Goal: Ask a question

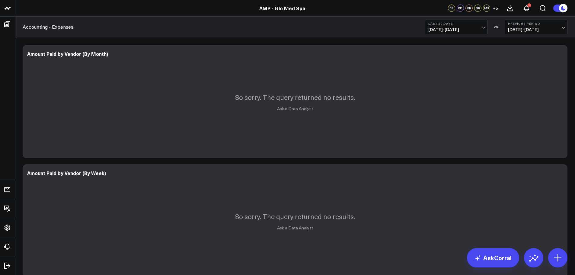
click at [461, 27] on span "07/19/25 - 08/17/25" at bounding box center [457, 29] width 56 height 5
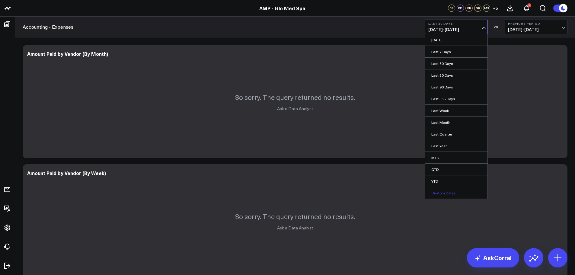
click at [442, 194] on link "Custom Dates" at bounding box center [457, 192] width 62 height 11
select select "7"
select select "2025"
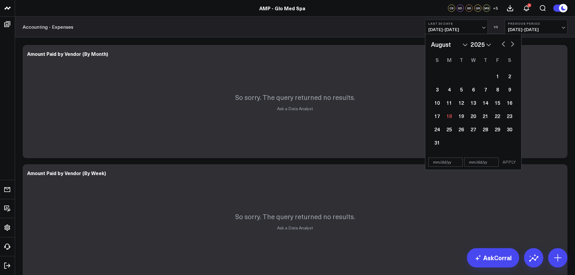
click at [504, 43] on button "button" at bounding box center [504, 43] width 6 height 7
select select "6"
select select "2025"
click at [462, 79] on div "1" at bounding box center [461, 76] width 12 height 12
type input "[DATE]"
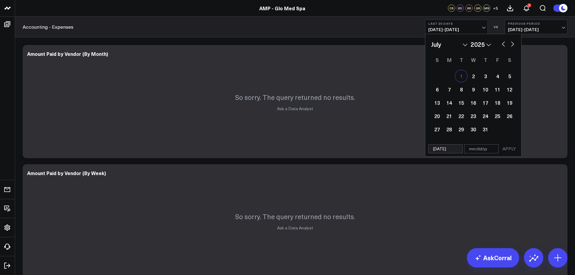
select select "6"
select select "2025"
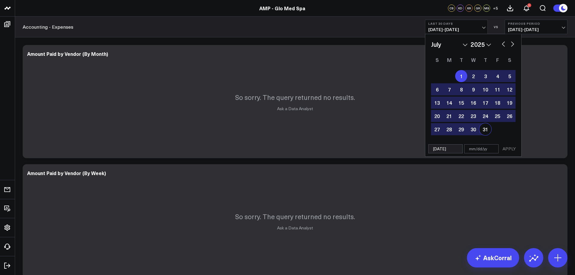
click at [487, 130] on div "31" at bounding box center [486, 129] width 12 height 12
type input "[DATE]"
select select "6"
select select "2025"
click at [513, 149] on button "APPLY" at bounding box center [509, 148] width 18 height 9
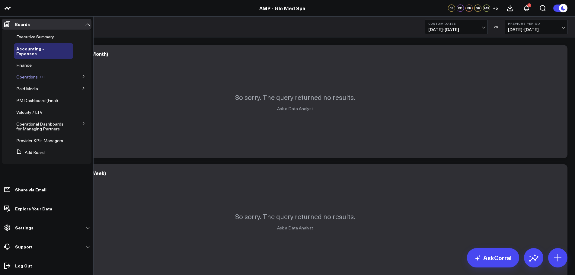
click at [33, 74] on span "Operations" at bounding box center [26, 77] width 21 height 6
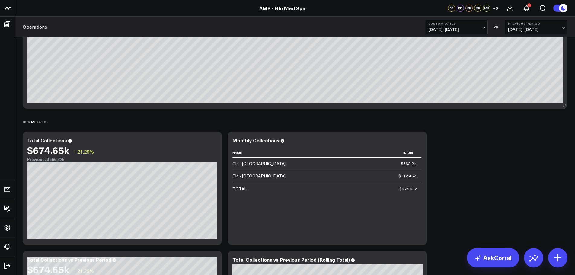
scroll to position [42, 0]
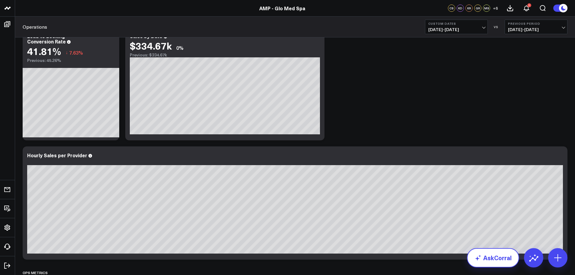
click at [505, 263] on link "AskCorral" at bounding box center [493, 257] width 52 height 19
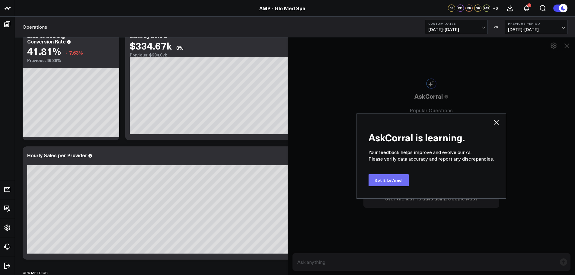
click at [391, 182] on button "Got it. Let's go!" at bounding box center [389, 180] width 40 height 12
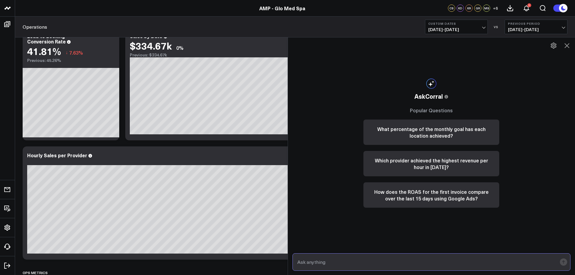
click at [320, 262] on input "text" at bounding box center [427, 262] width 262 height 11
type input "what were retail sales in [DATE]"
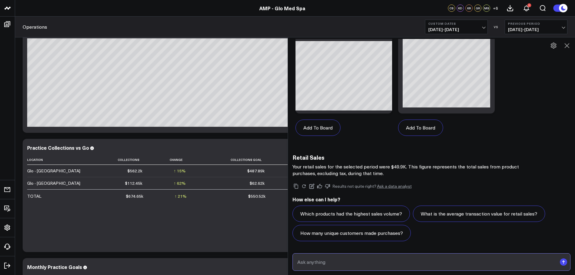
scroll to position [664, 0]
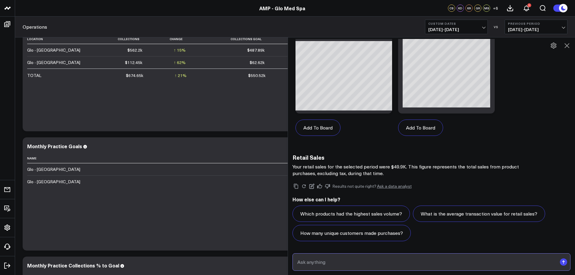
click at [324, 263] on input "text" at bounding box center [427, 262] width 262 height 11
type input "what were retail sales in [GEOGRAPHIC_DATA] for [DATE]"
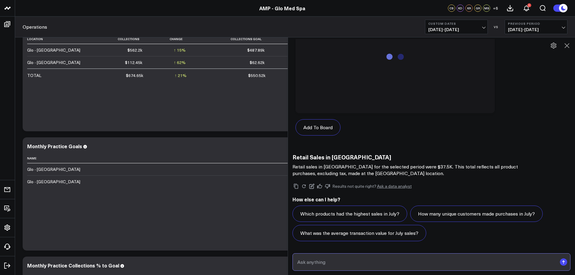
scroll to position [963, 0]
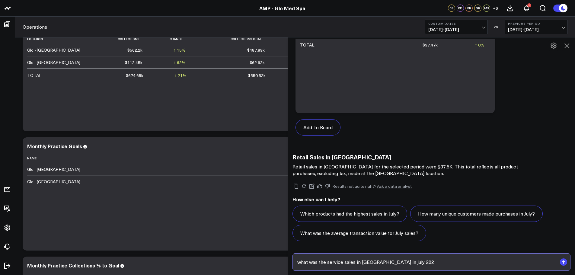
type input "what was the service sales in [GEOGRAPHIC_DATA] in [DATE]"
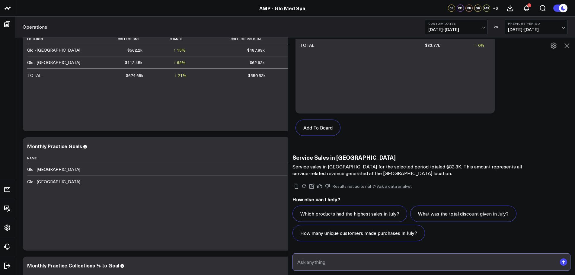
scroll to position [1550, 0]
click at [320, 262] on input "text" at bounding box center [427, 262] width 262 height 11
type input "what was [PERSON_NAME] rebooking rate in [DATE]"
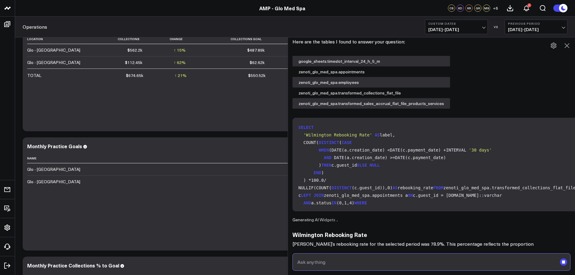
scroll to position [1733, 0]
